Goal: Navigation & Orientation: Find specific page/section

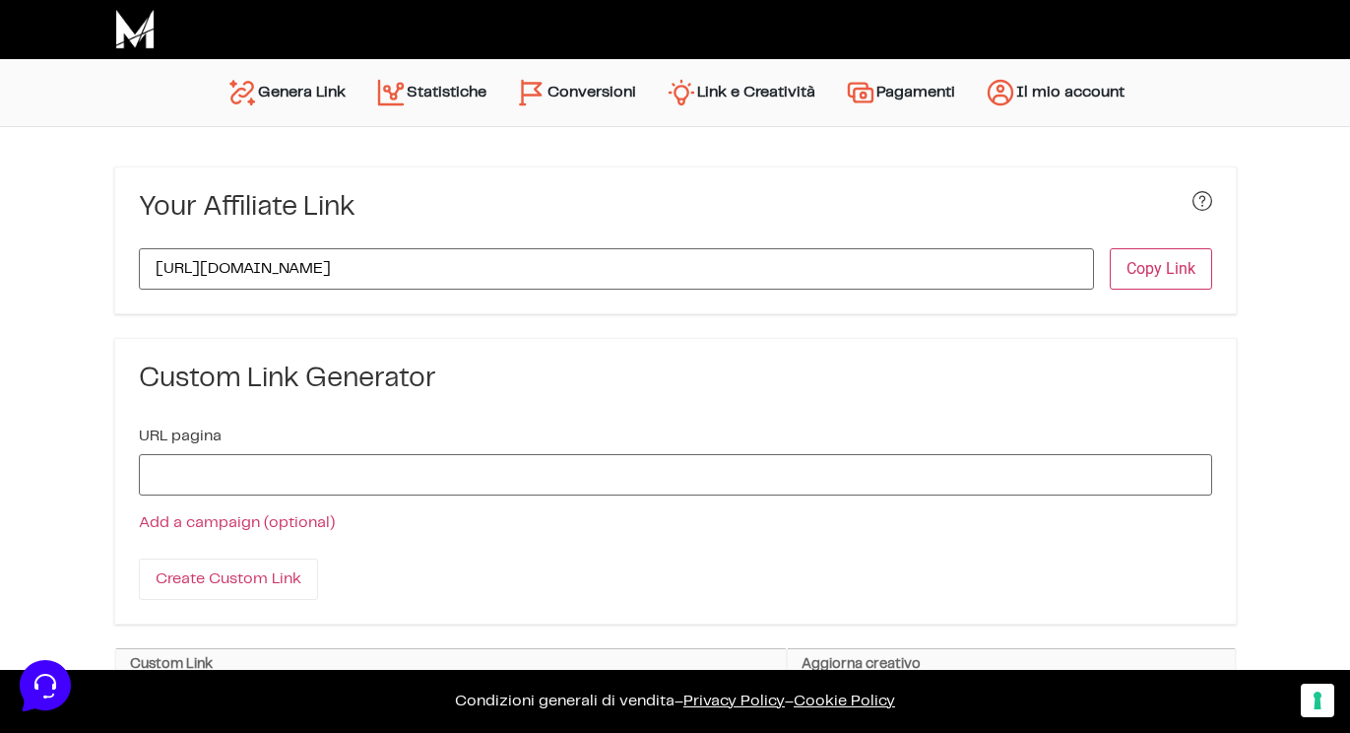
click at [584, 90] on link "Conversioni" at bounding box center [576, 92] width 150 height 47
